Goal: Transaction & Acquisition: Purchase product/service

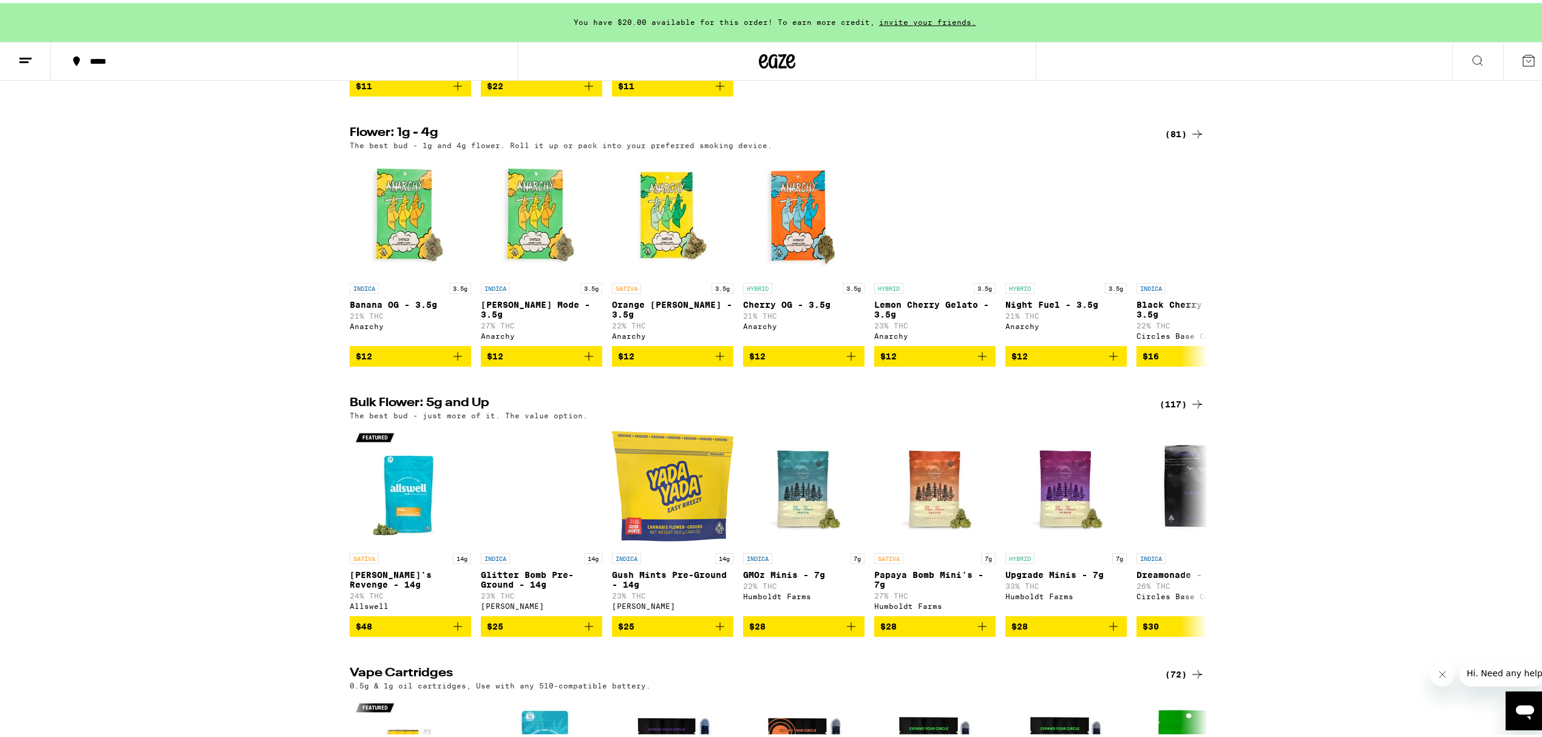
scroll to position [1214, 0]
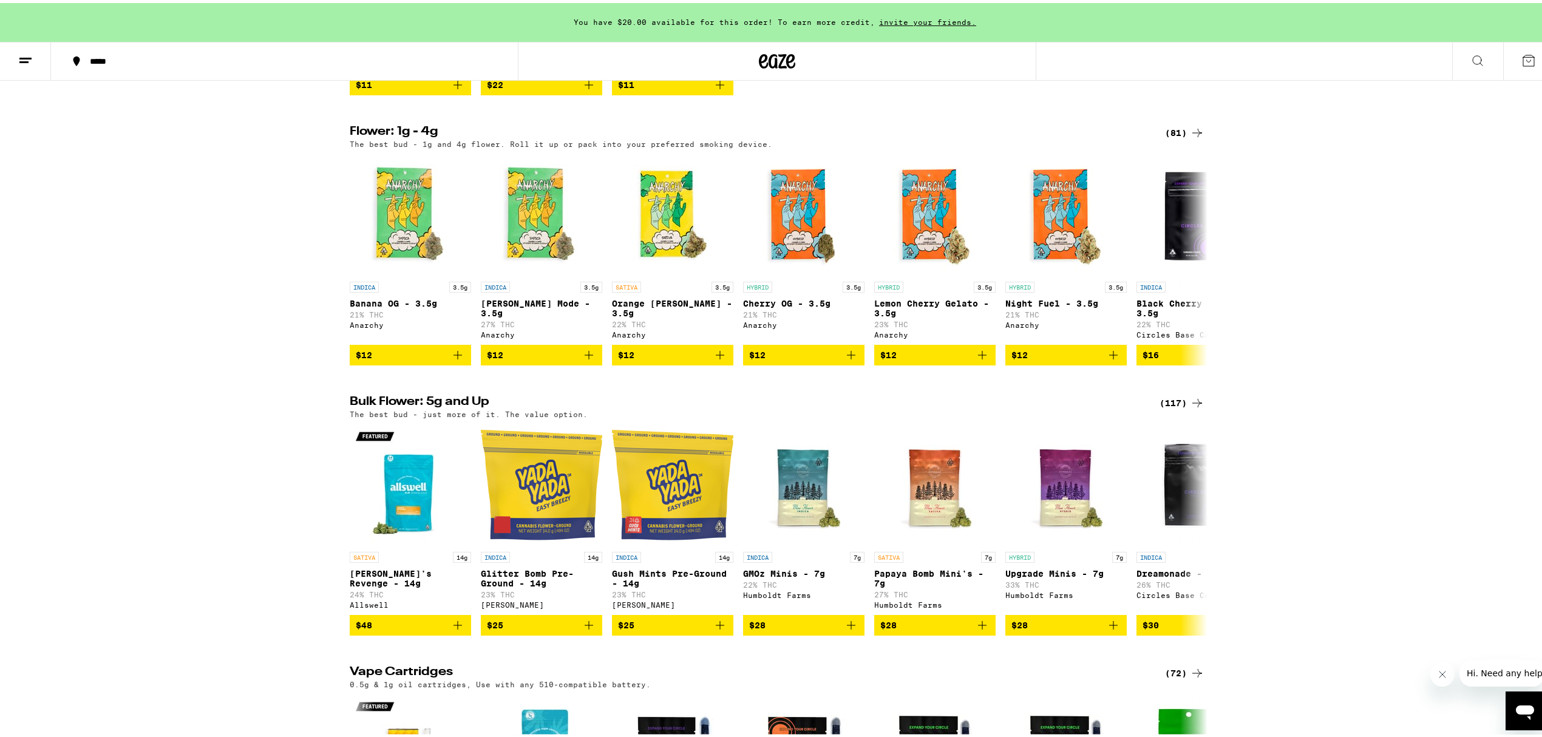
click at [1195, 137] on icon at bounding box center [1197, 130] width 15 height 15
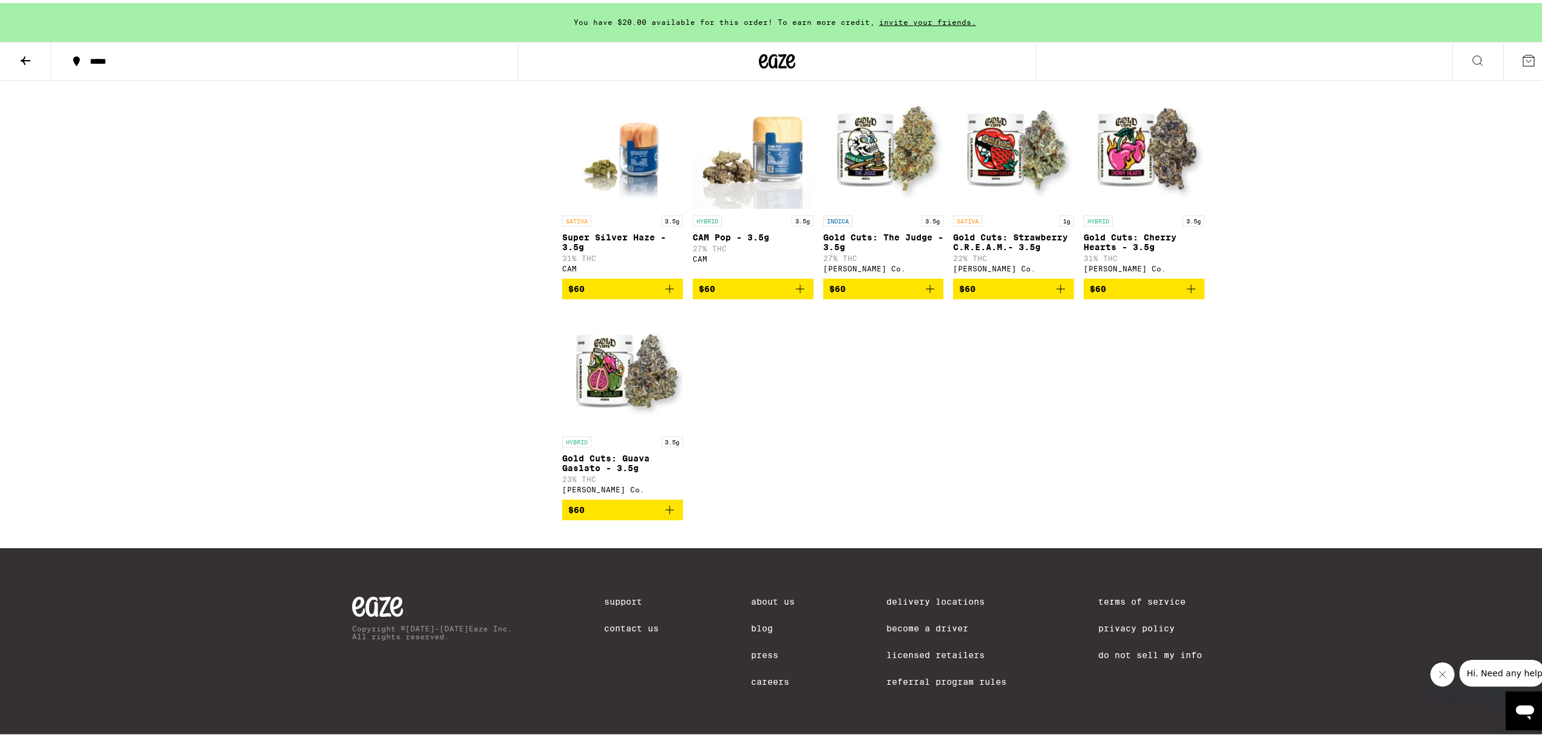
scroll to position [3539, 0]
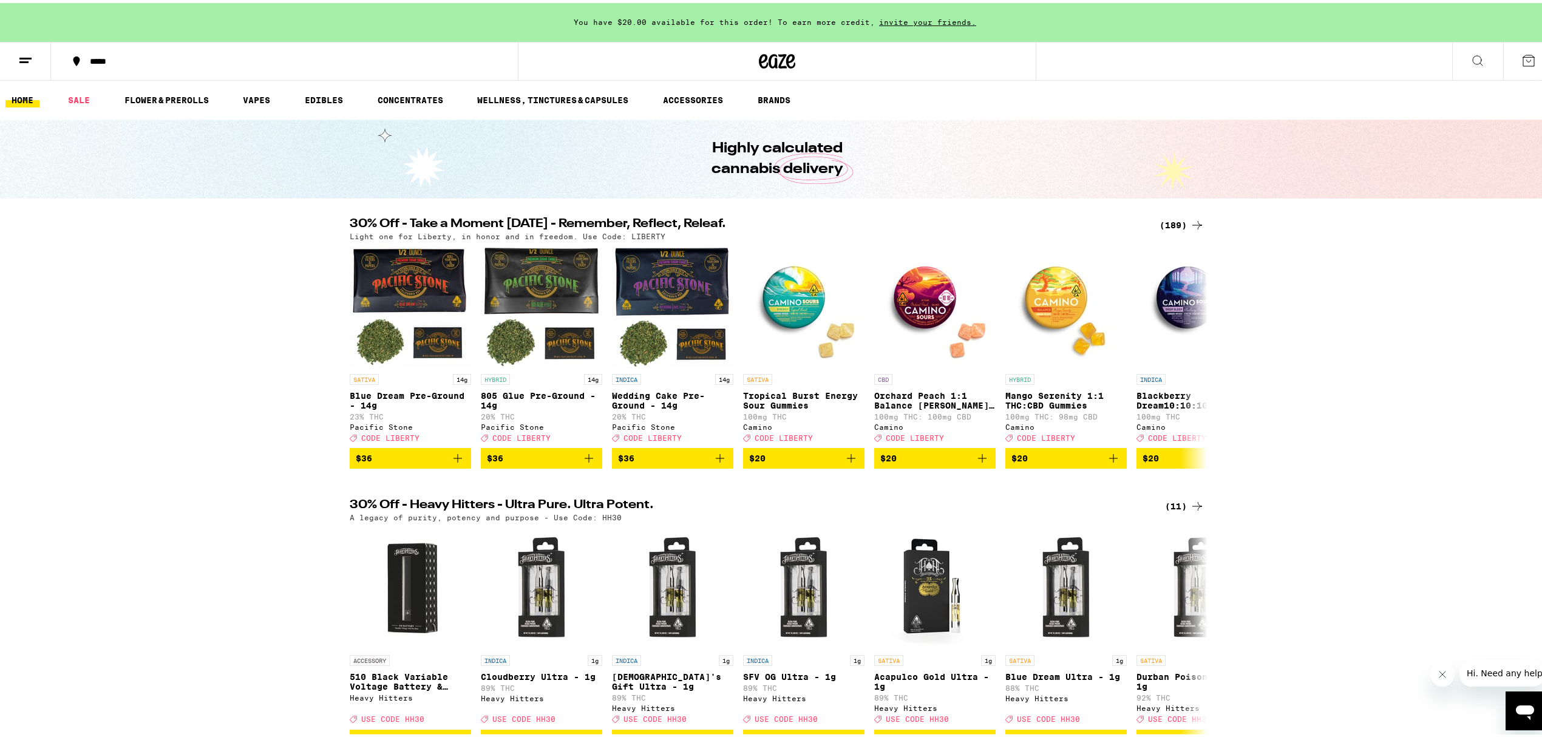
click at [1472, 61] on icon at bounding box center [1478, 57] width 15 height 15
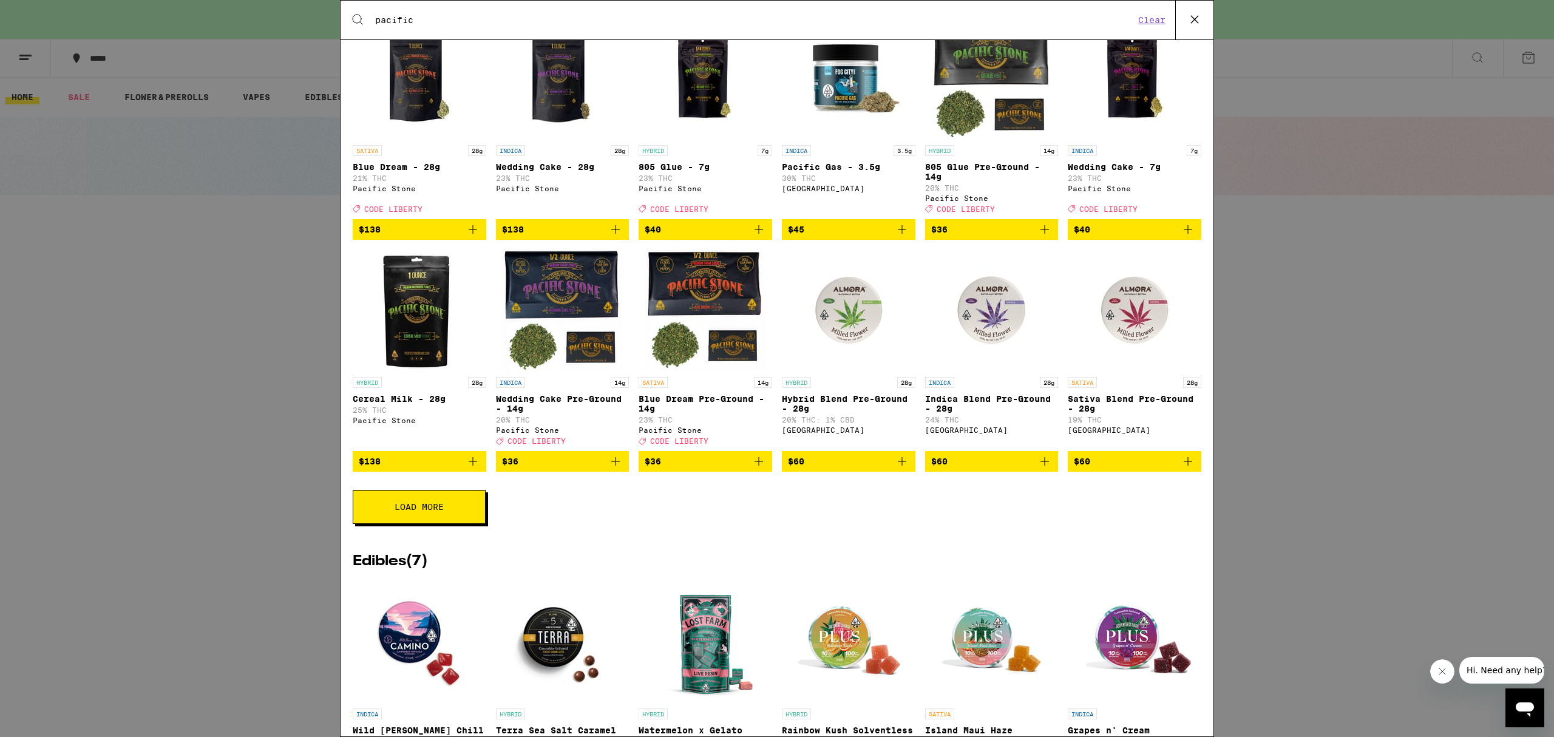
scroll to position [809, 0]
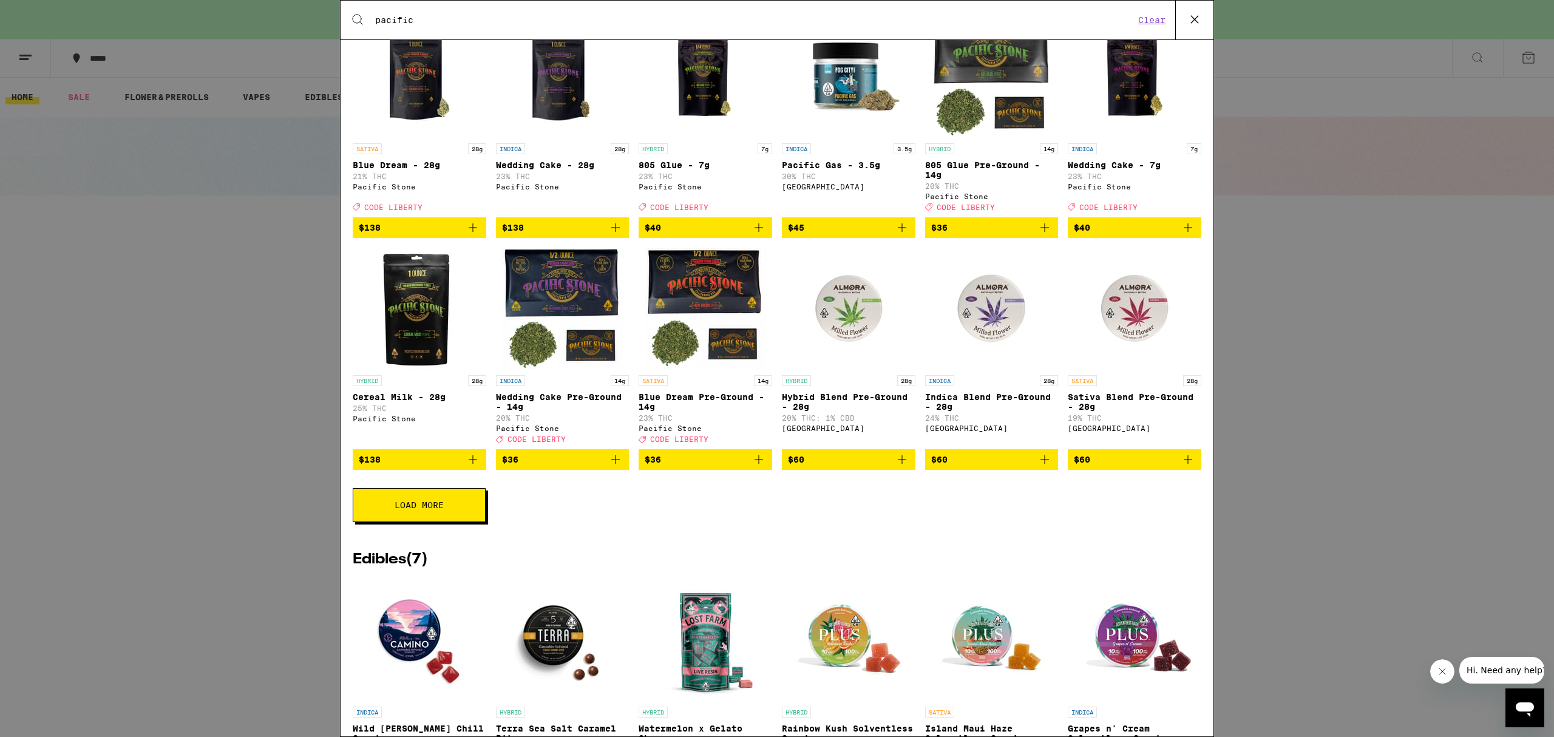
type input "pacific"
drag, startPoint x: 411, startPoint y: 559, endPoint x: 414, endPoint y: 552, distance: 7.7
click at [411, 541] on div "Flowers ( 13 ) SATIVA 28g Blue Dream - 28g 21% THC Pacific Stone Deal Created w…" at bounding box center [777, 259] width 849 height 564
click at [418, 509] on span "Load More" at bounding box center [419, 505] width 49 height 9
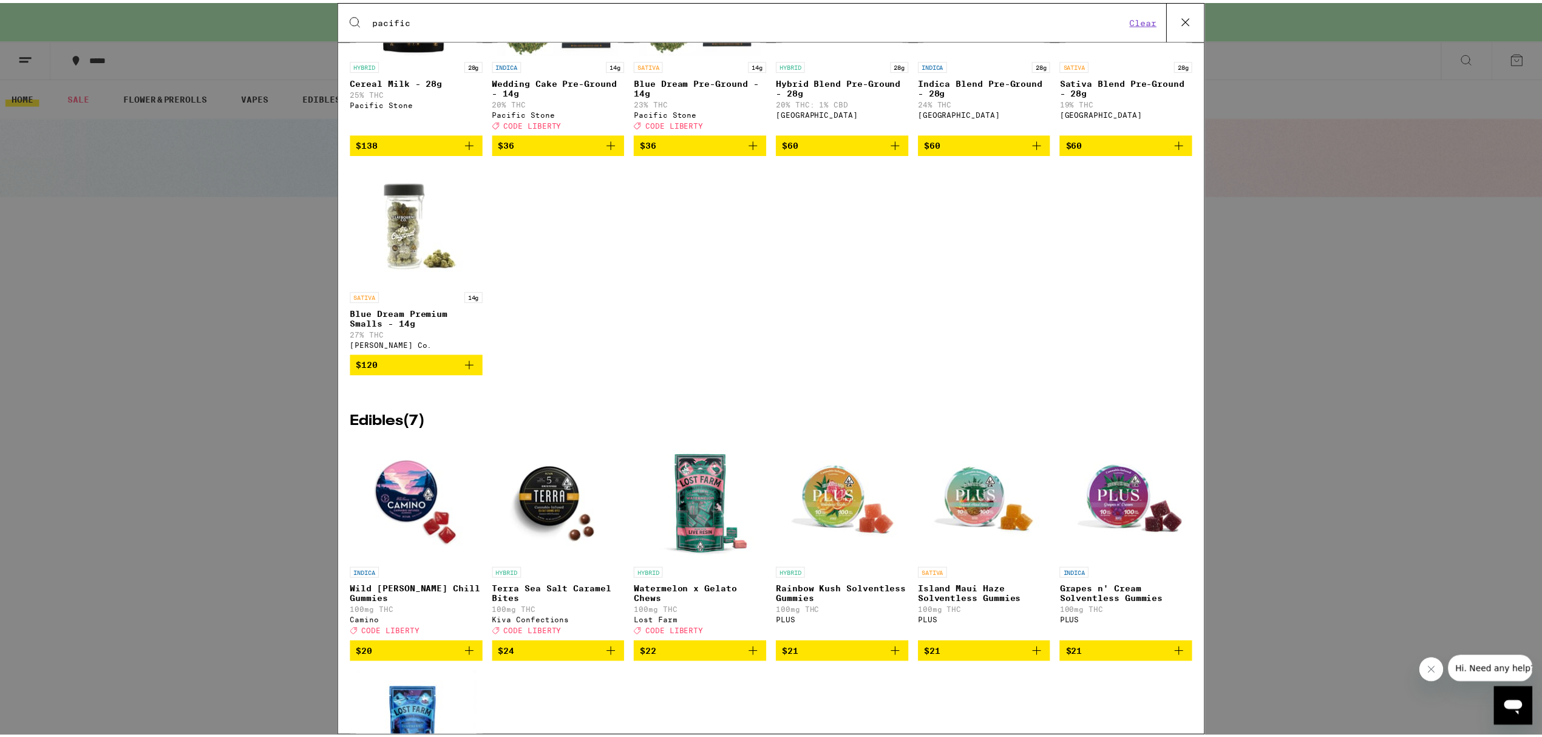
scroll to position [1133, 0]
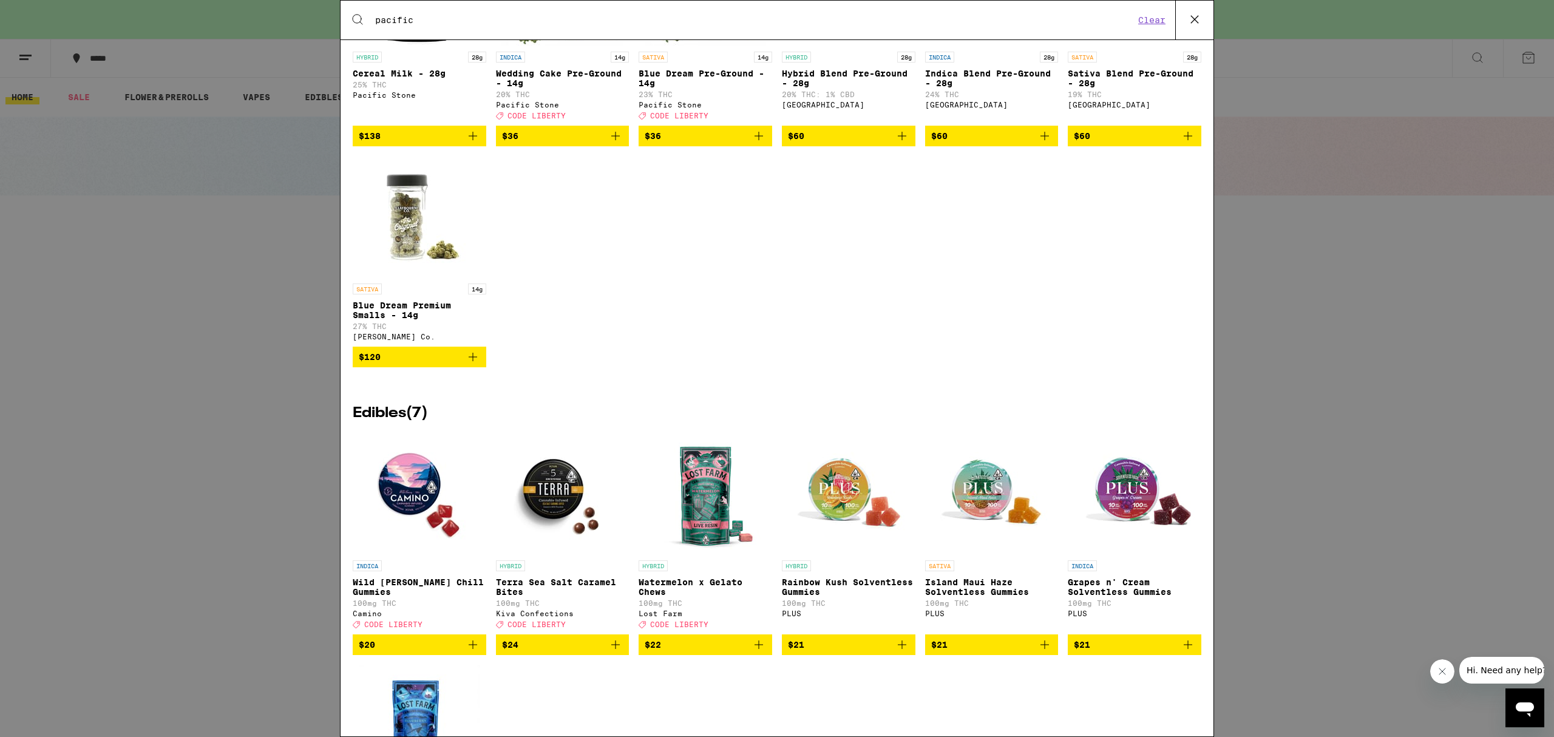
click at [1329, 536] on div "Search for Products pacific Clear 51 results for "pacific" Brands ( 3 ) Pacific…" at bounding box center [777, 368] width 1554 height 737
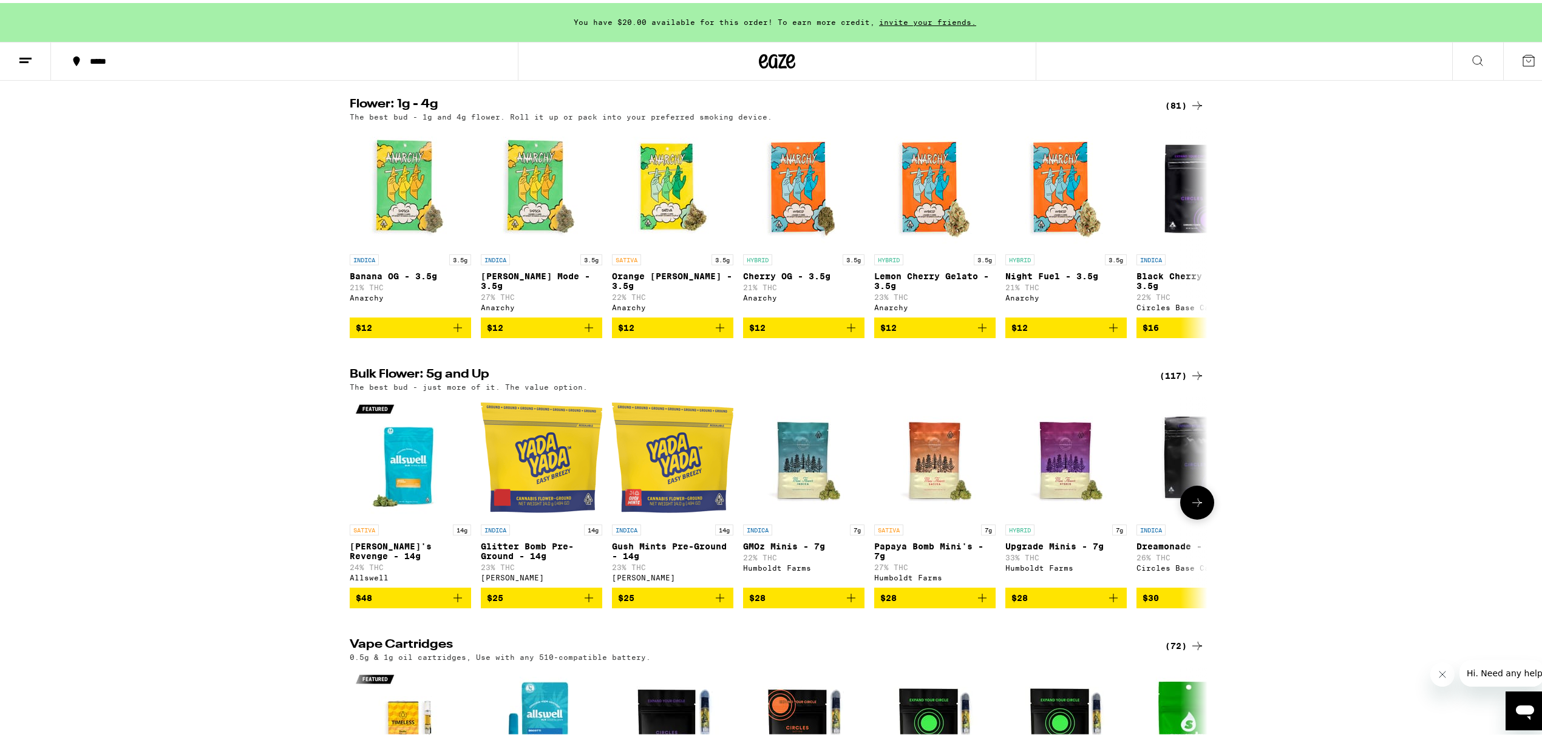
scroll to position [1214, 0]
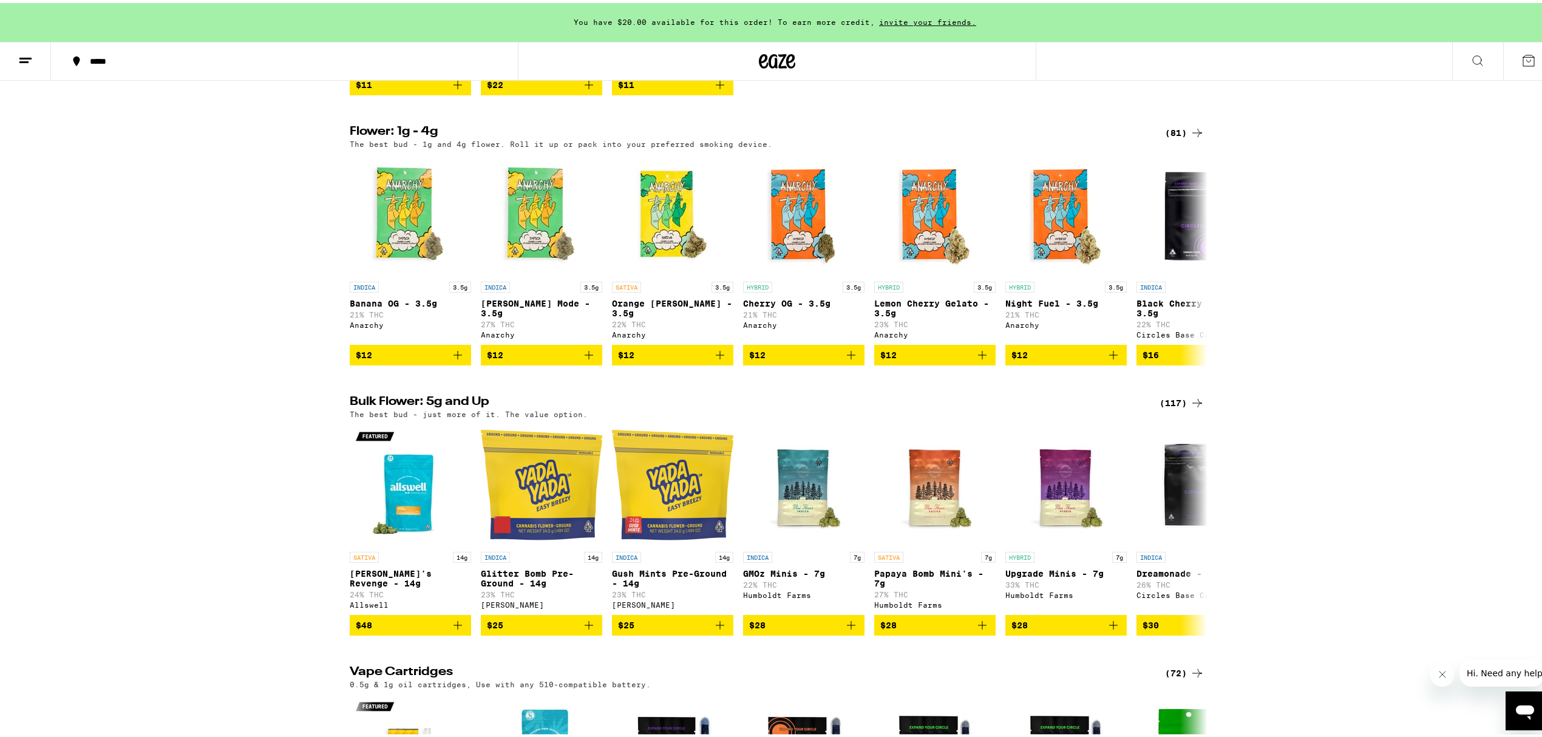
click at [1195, 407] on icon at bounding box center [1197, 400] width 15 height 15
